Goal: Transaction & Acquisition: Purchase product/service

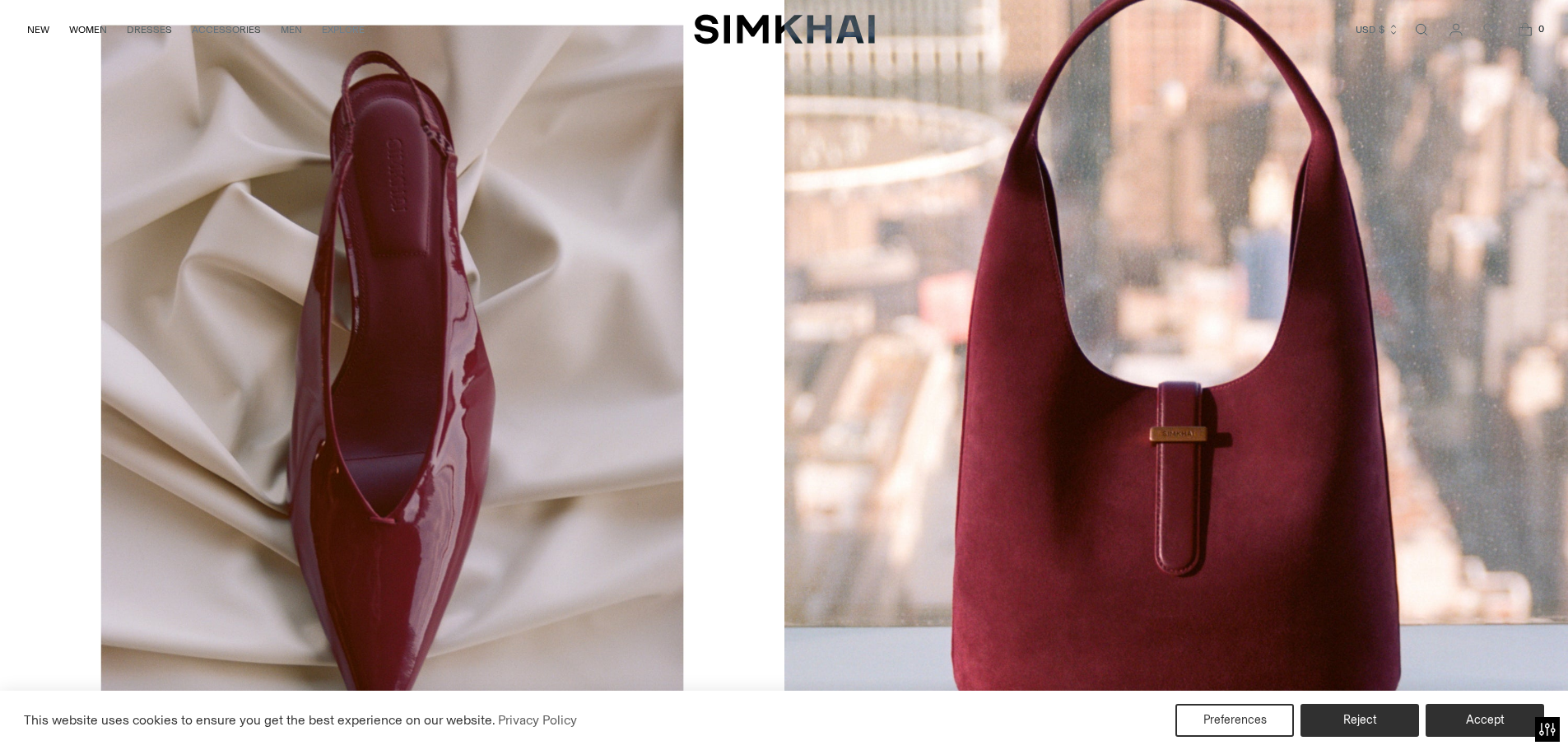
scroll to position [3121, 0]
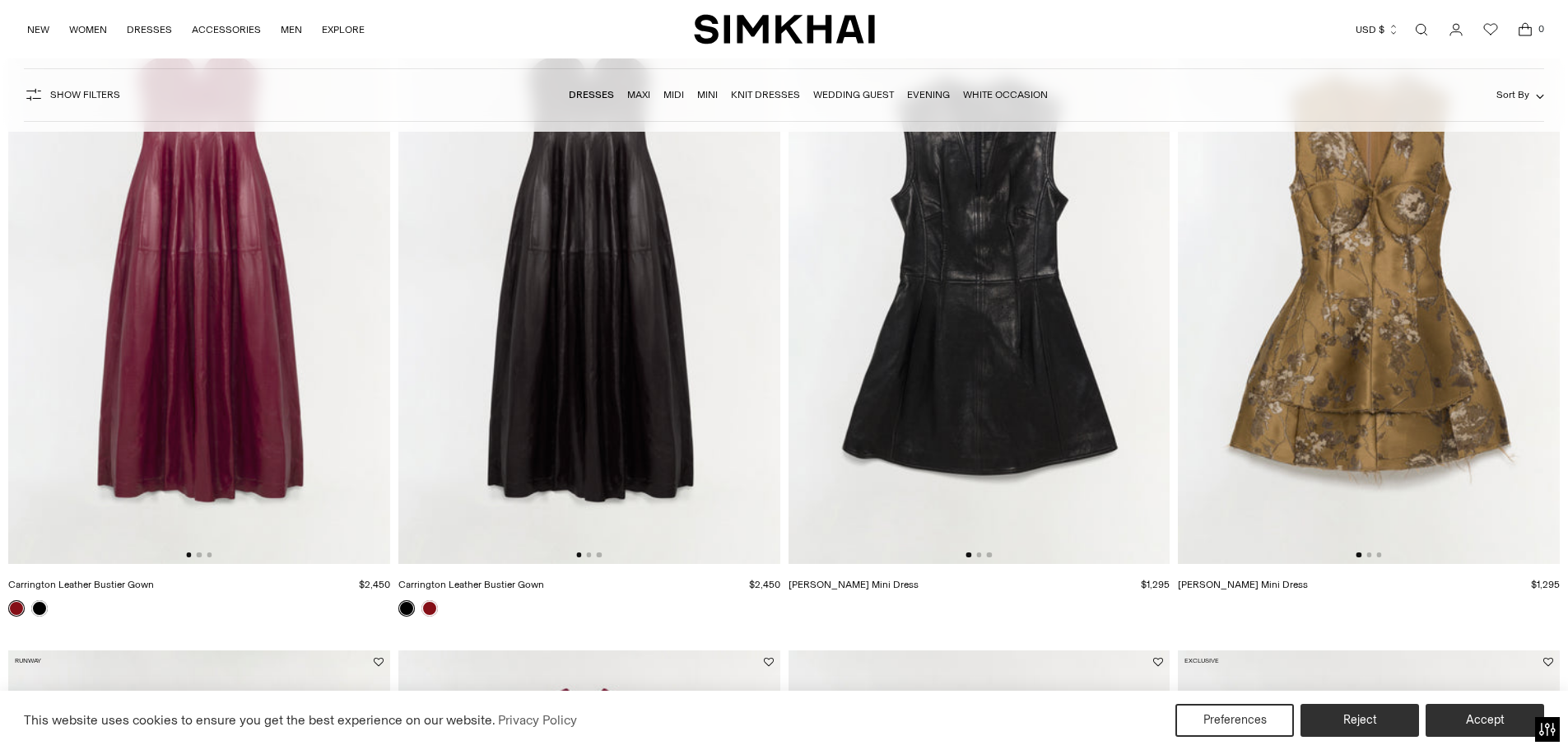
scroll to position [658, 0]
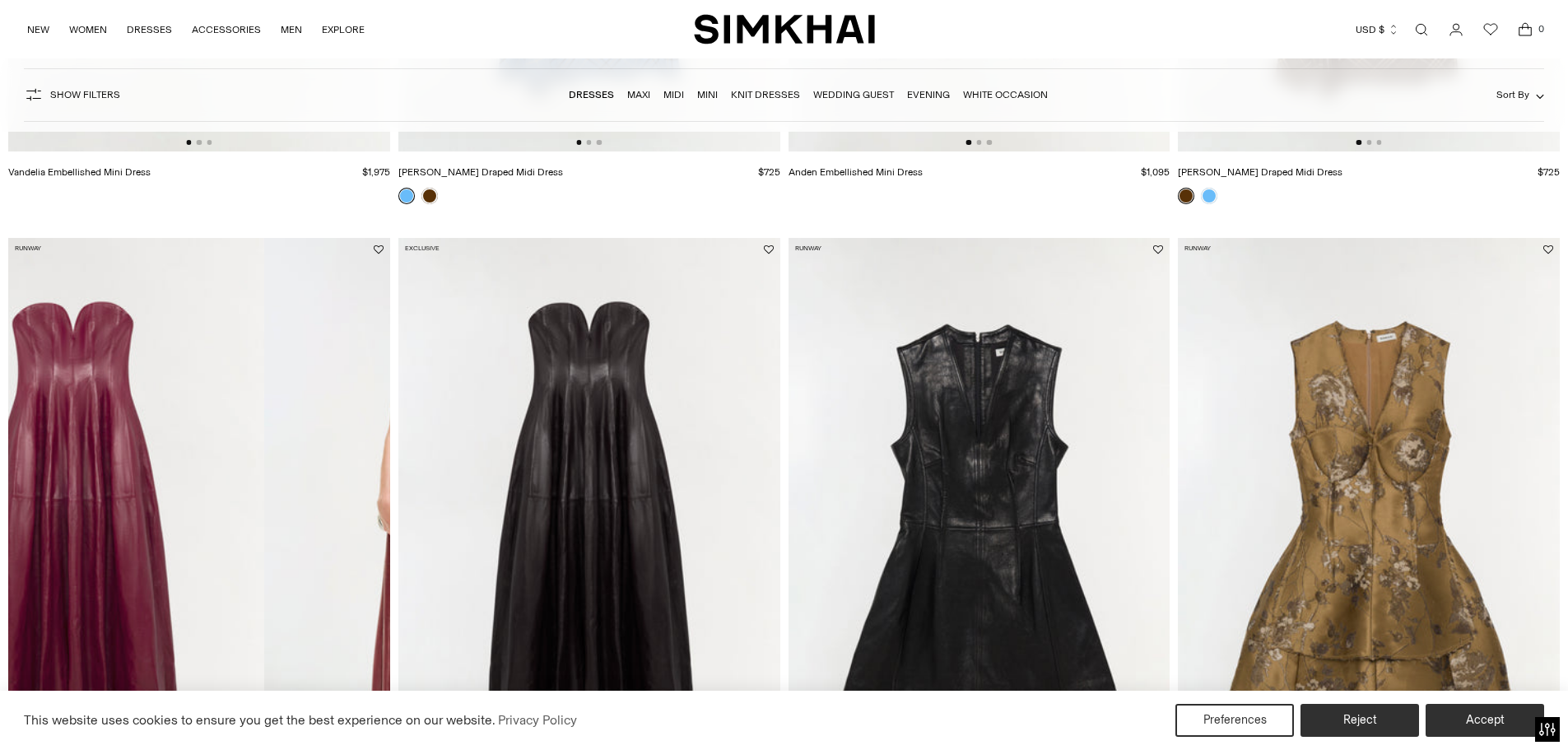
drag, startPoint x: 269, startPoint y: 398, endPoint x: 138, endPoint y: 375, distance: 133.0
click at [140, 375] on img at bounding box center [73, 524] width 382 height 573
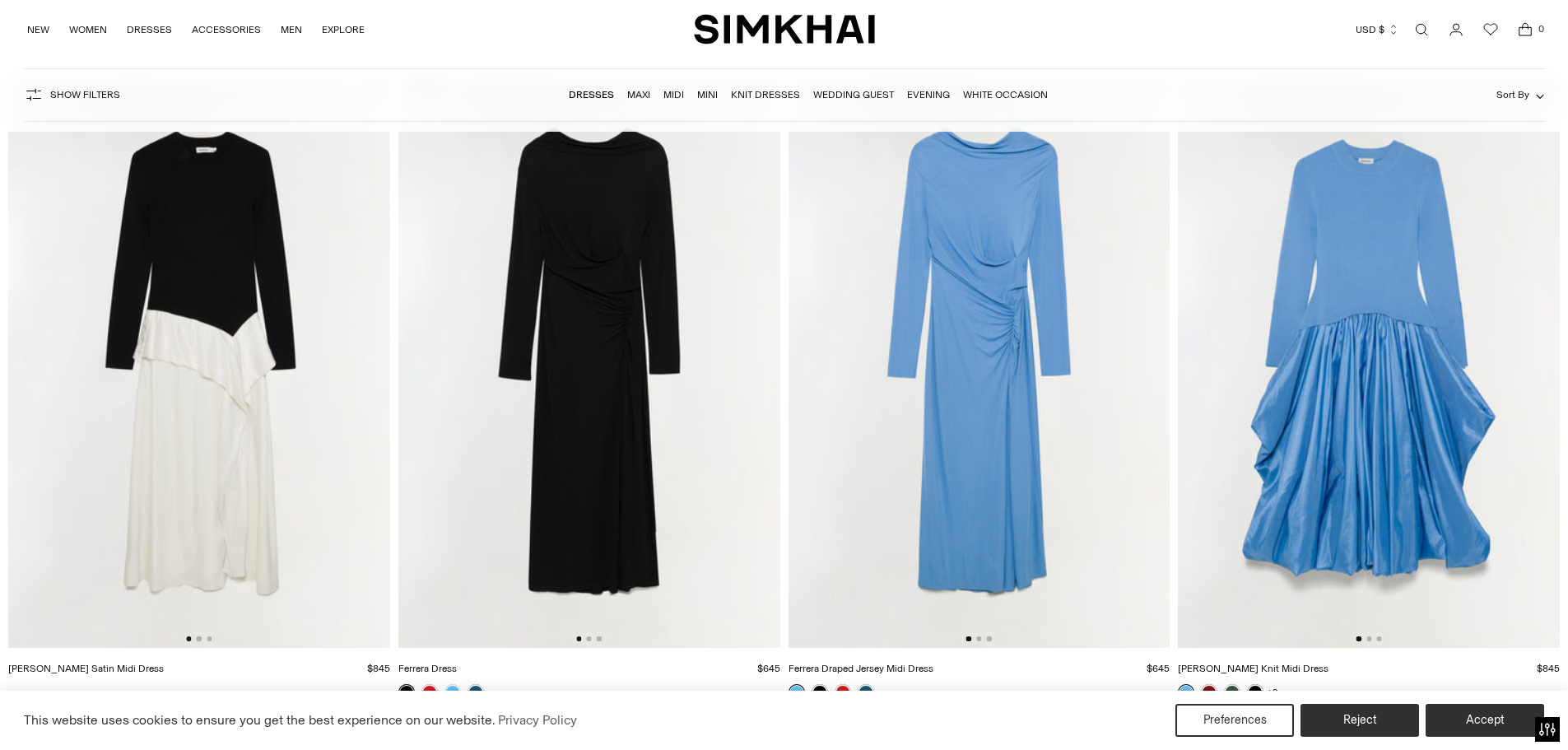
scroll to position [2717, 0]
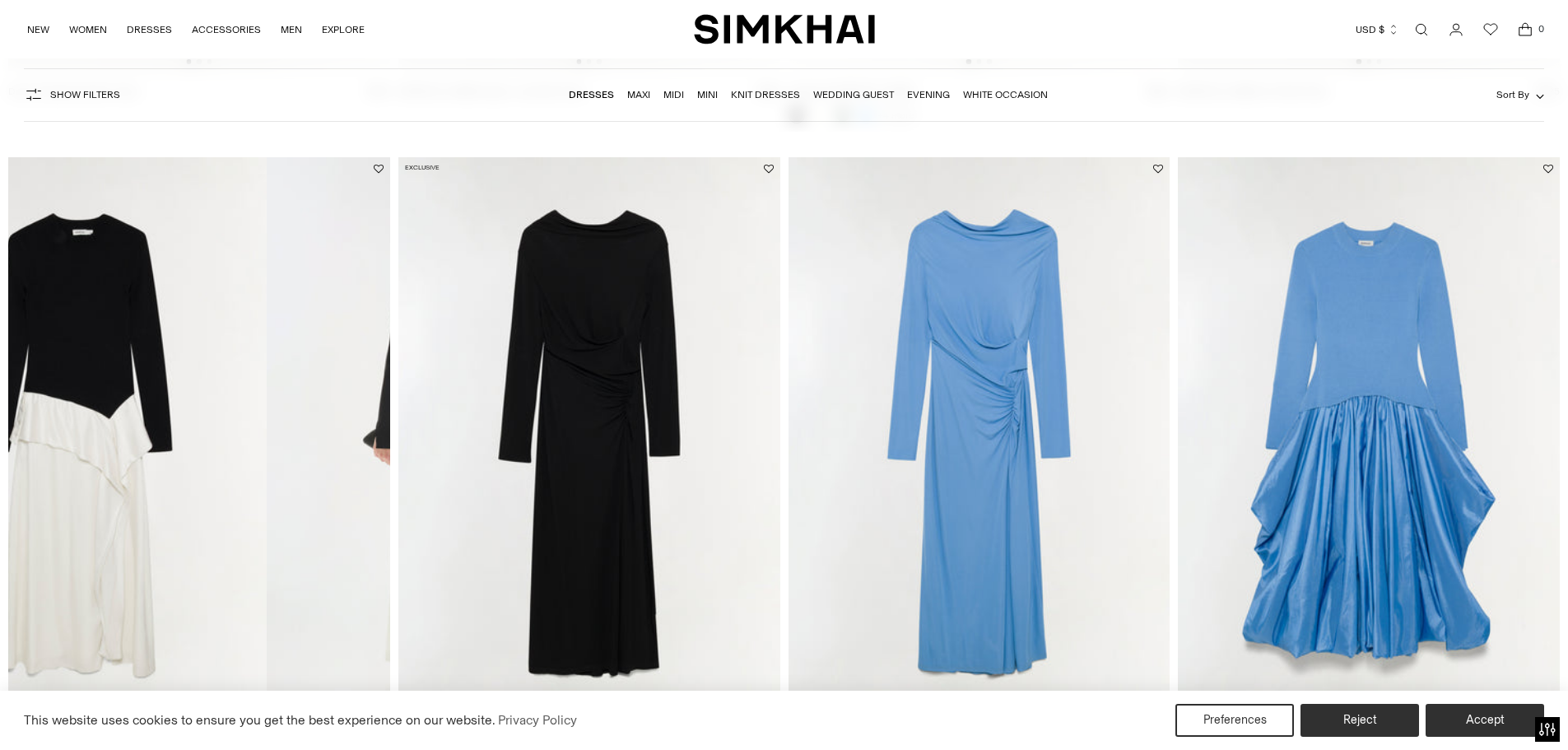
drag, startPoint x: 308, startPoint y: 403, endPoint x: 161, endPoint y: 392, distance: 147.4
click at [161, 392] on img at bounding box center [75, 443] width 382 height 573
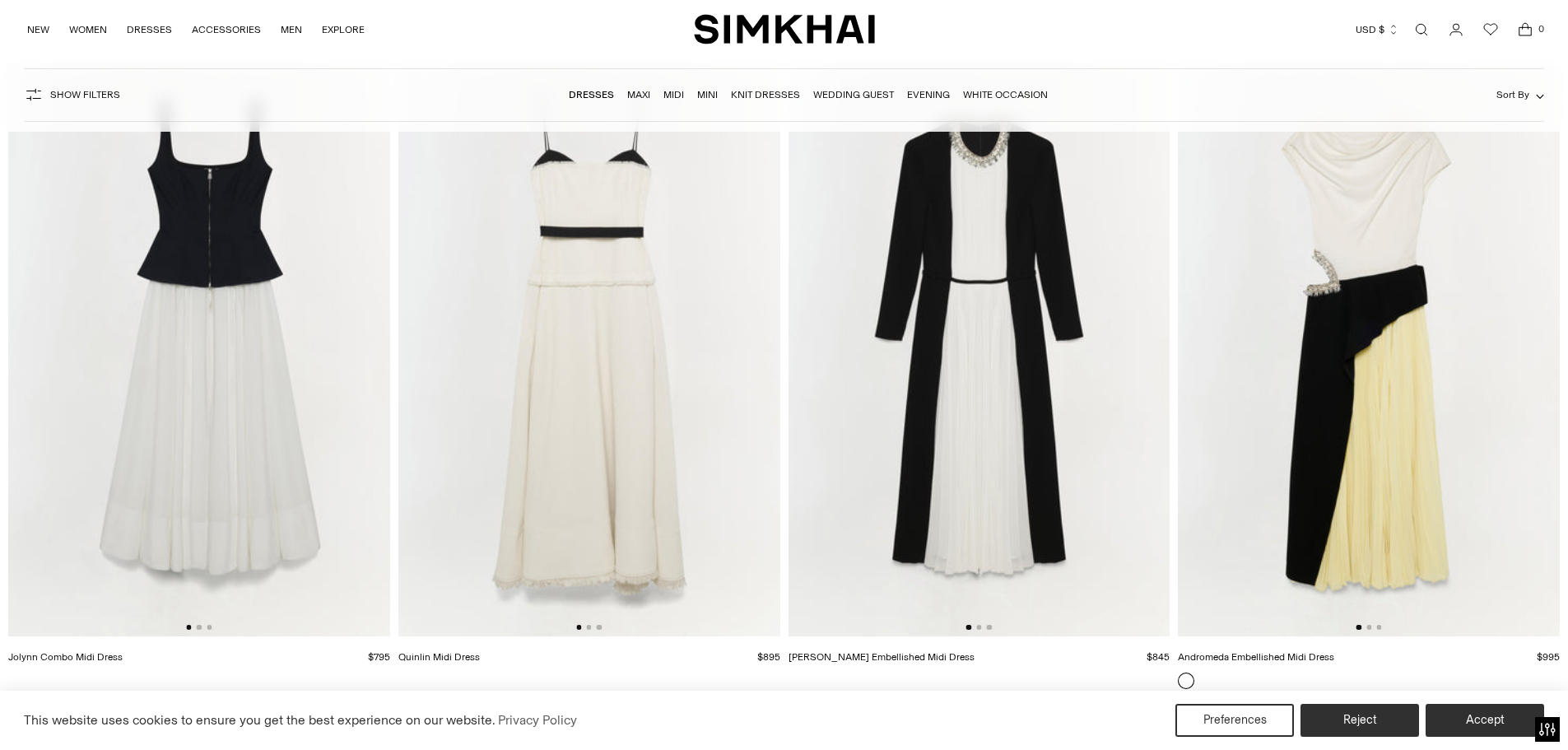
scroll to position [9467, 0]
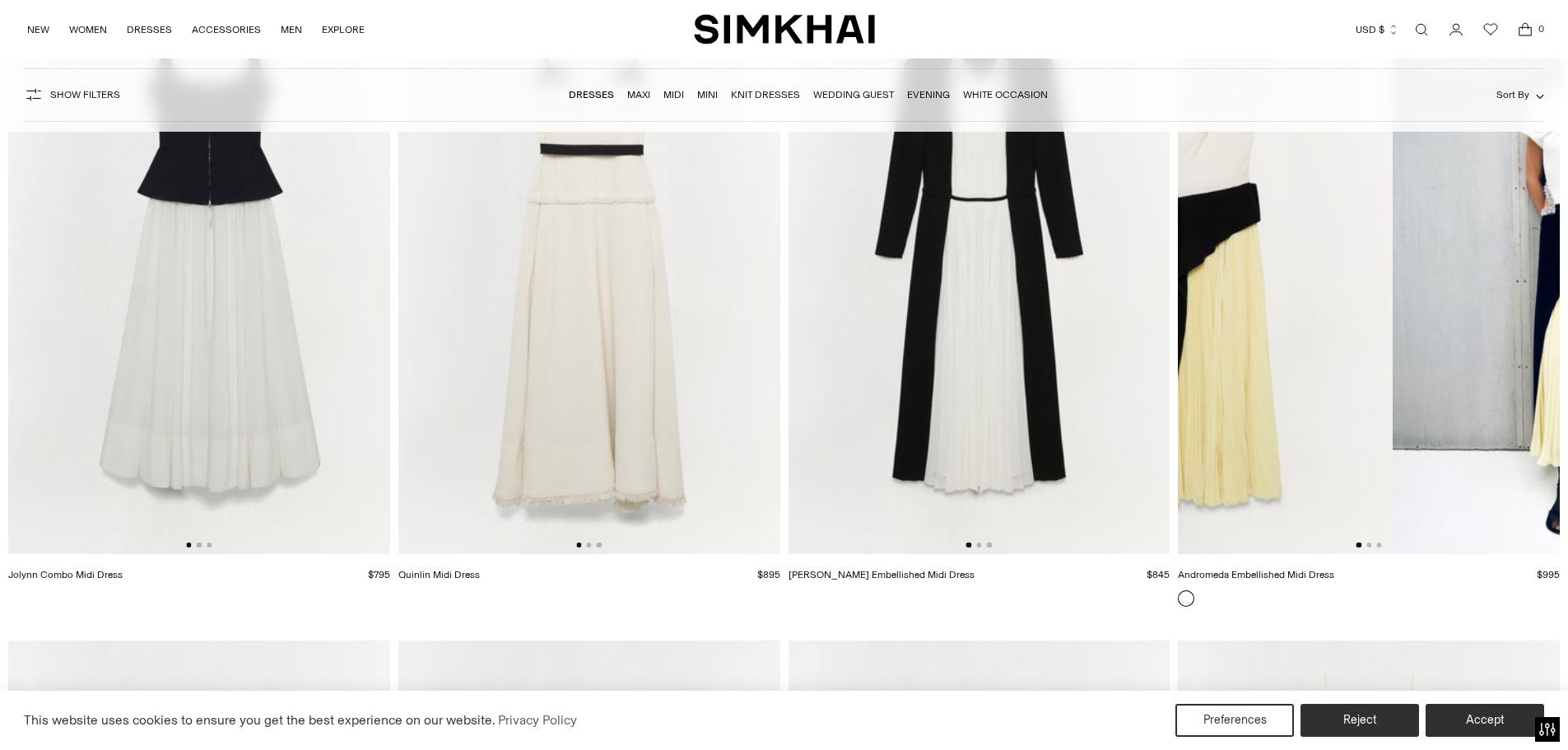
drag, startPoint x: 1461, startPoint y: 366, endPoint x: 1276, endPoint y: 381, distance: 185.6
click at [1281, 381] on img at bounding box center [1202, 268] width 382 height 573
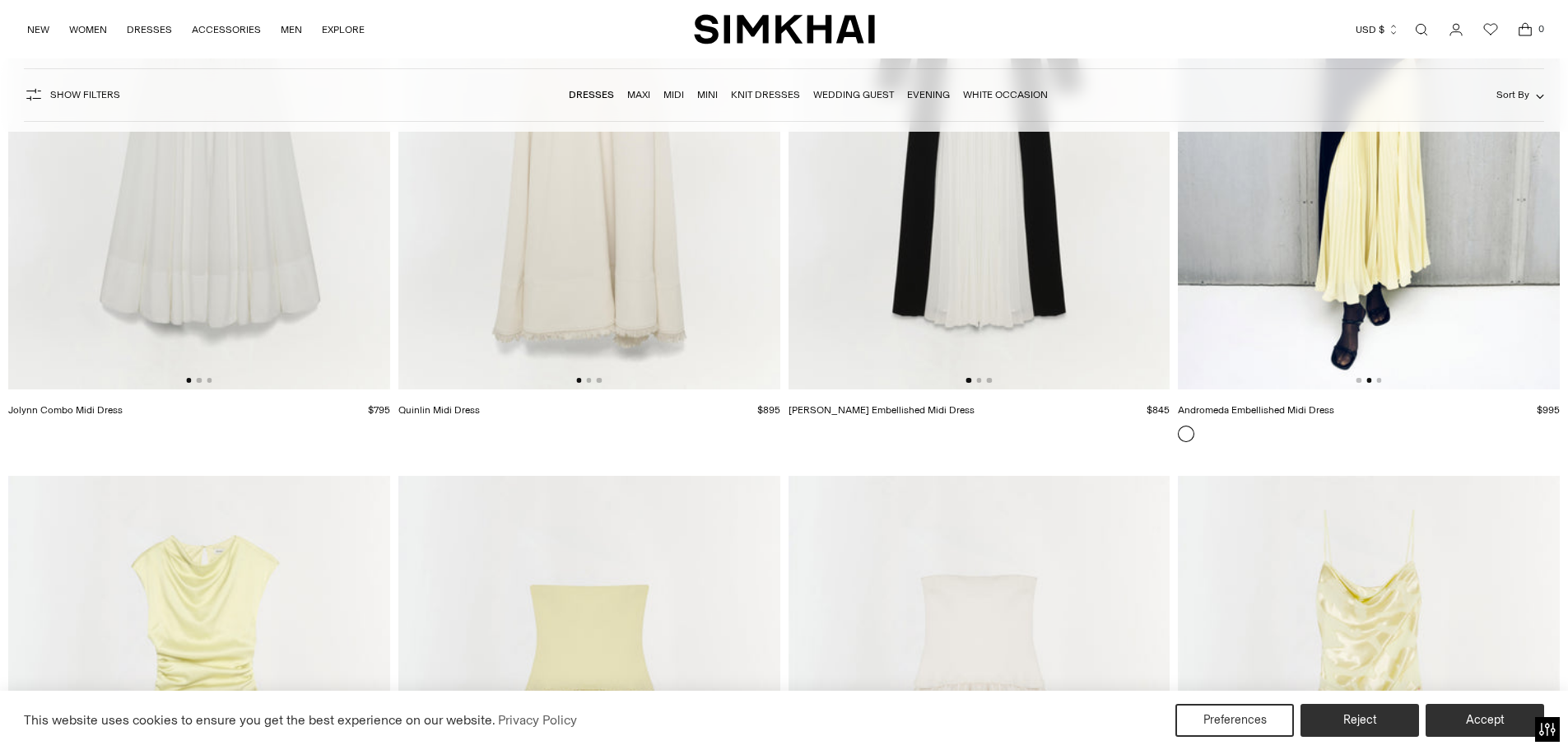
scroll to position [10043, 0]
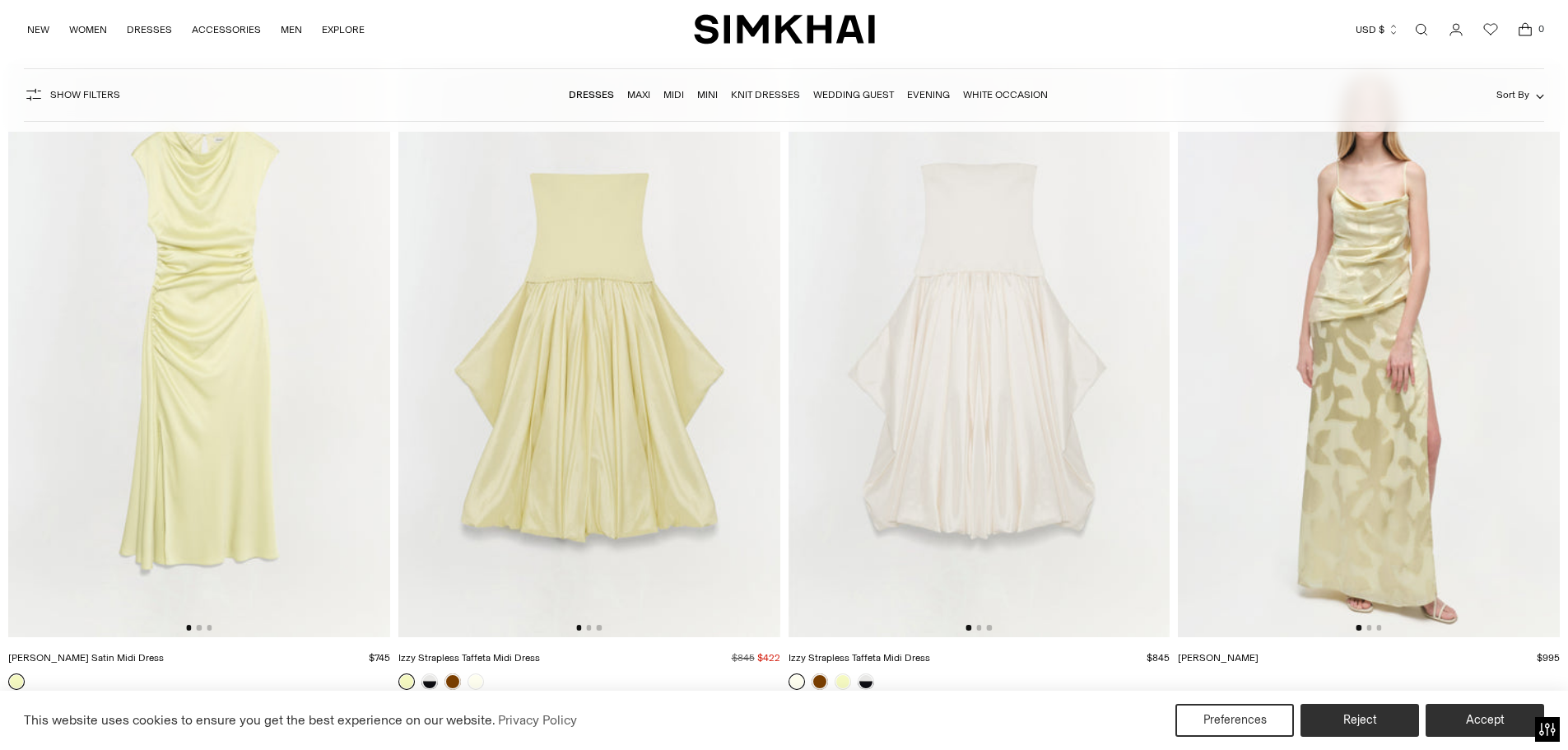
drag, startPoint x: 1345, startPoint y: 342, endPoint x: 1117, endPoint y: 365, distance: 229.2
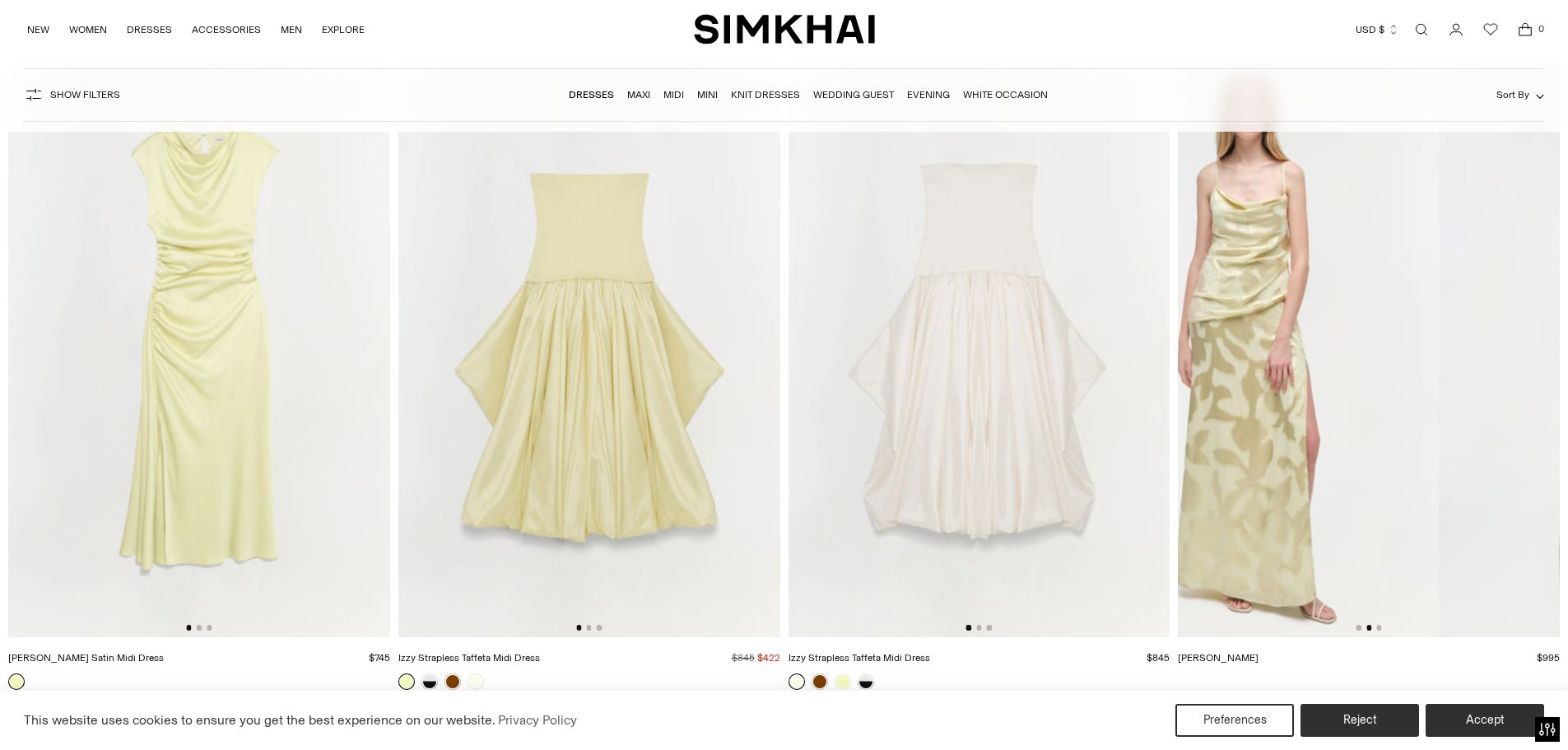
drag, startPoint x: 1343, startPoint y: 359, endPoint x: 1183, endPoint y: 370, distance: 160.4
click at [1196, 370] on img at bounding box center [1247, 351] width 382 height 573
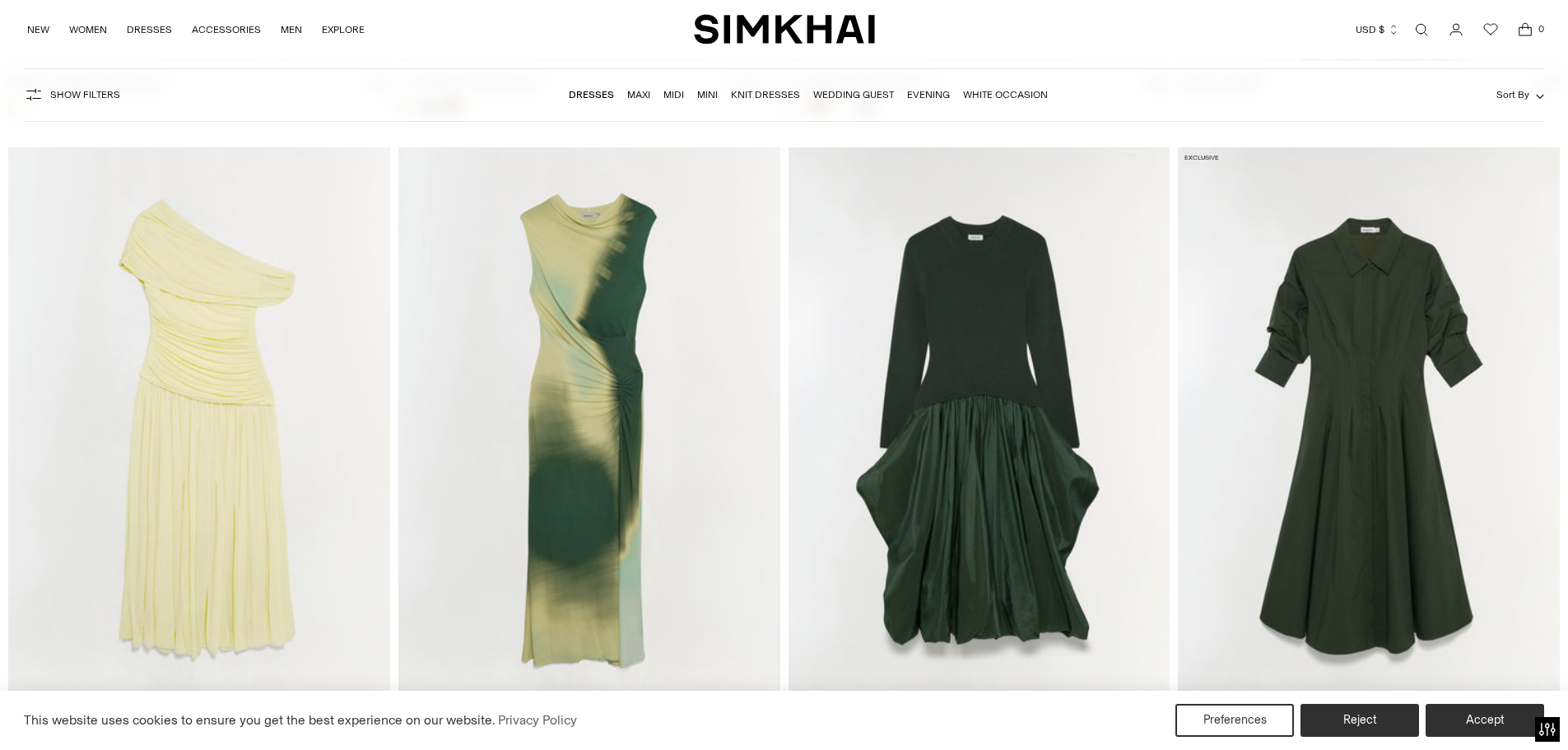
scroll to position [10701, 0]
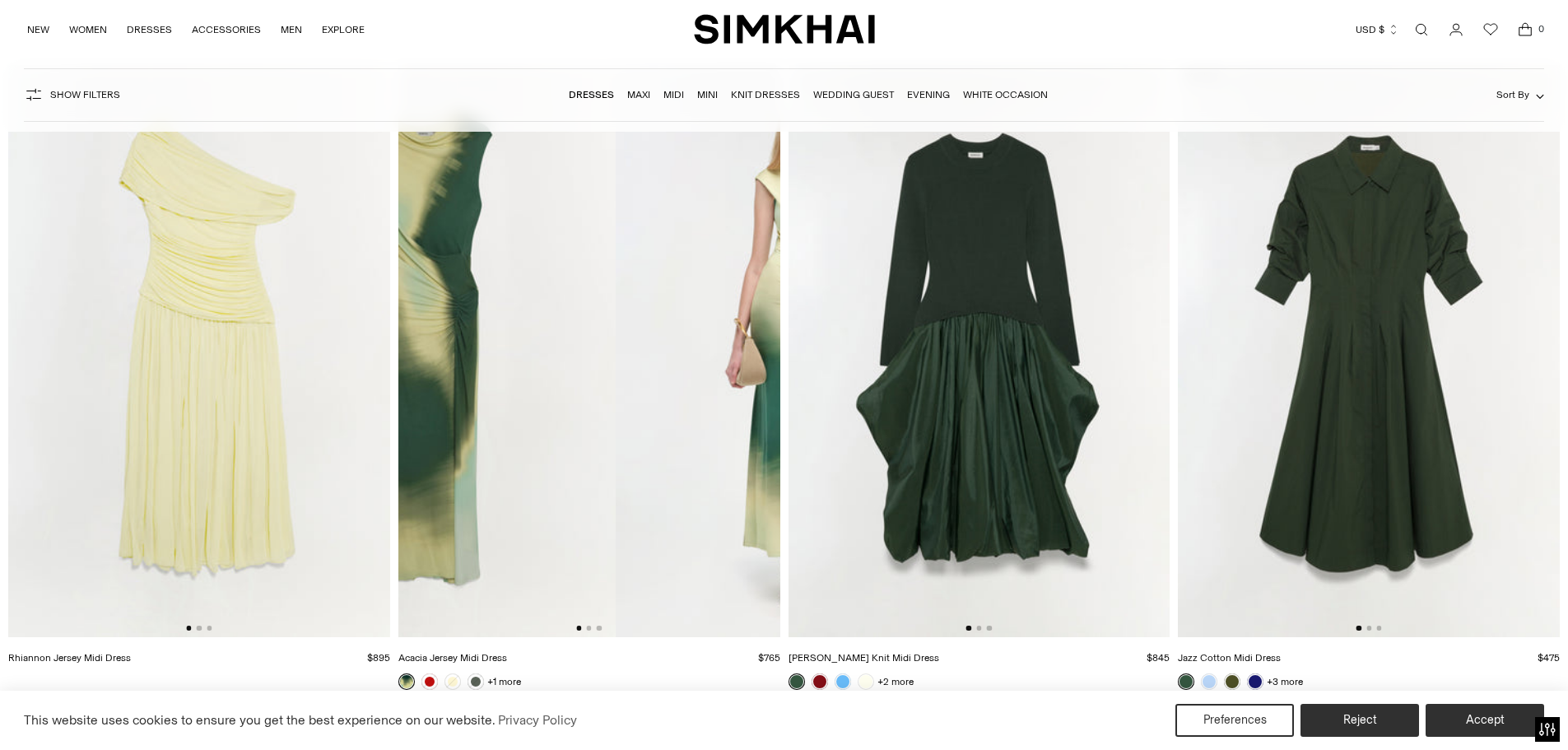
drag, startPoint x: 620, startPoint y: 405, endPoint x: 434, endPoint y: 406, distance: 186.0
click at [435, 406] on img at bounding box center [425, 351] width 382 height 573
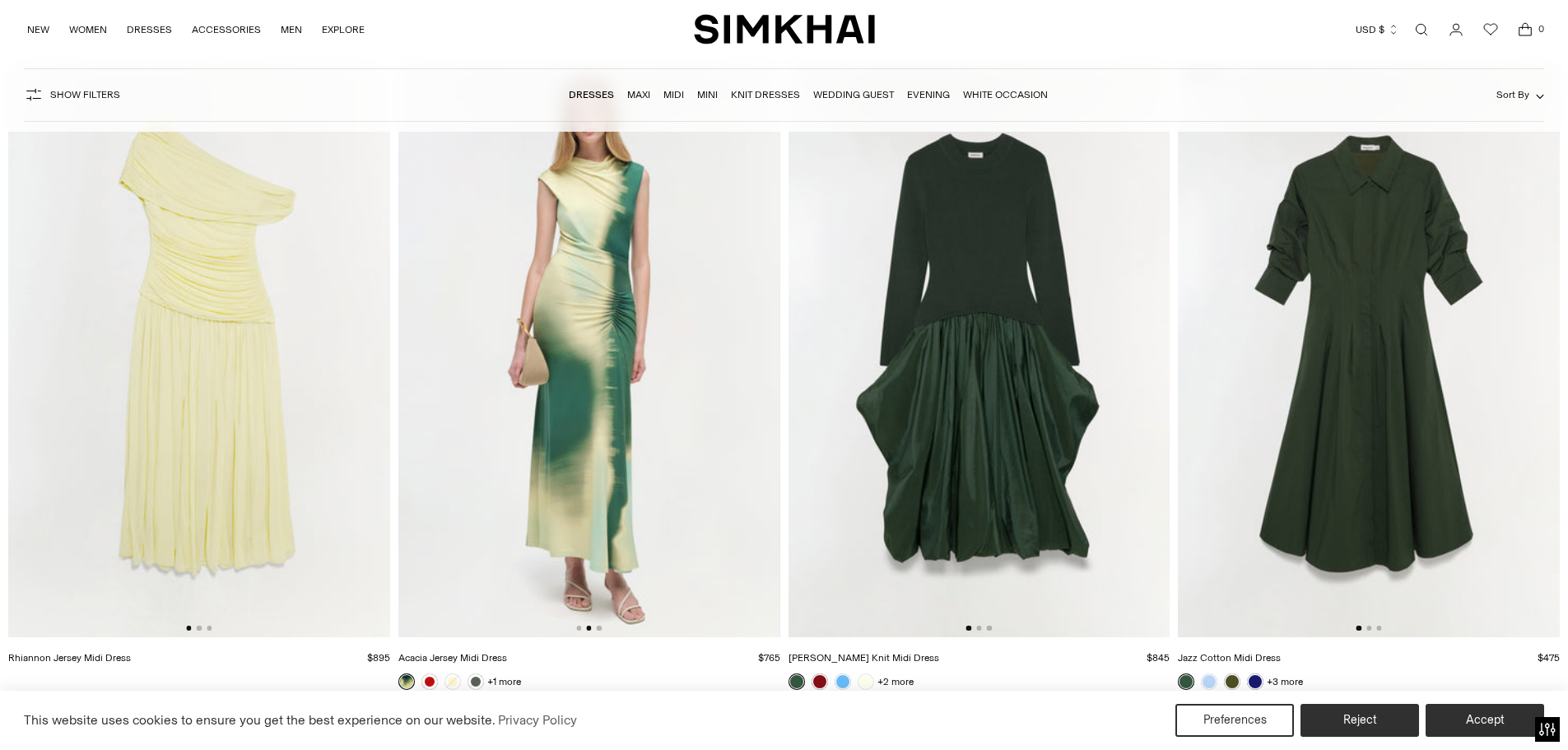
scroll to position [0, 382]
